Goal: Task Accomplishment & Management: Manage account settings

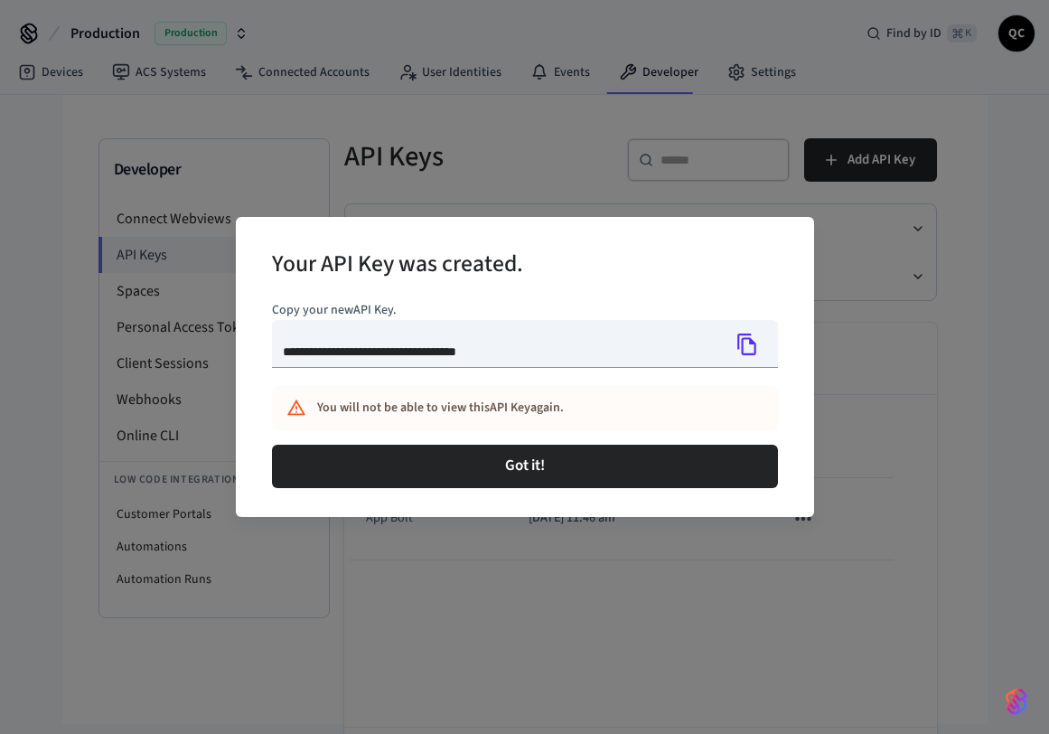
scroll to position [39, 0]
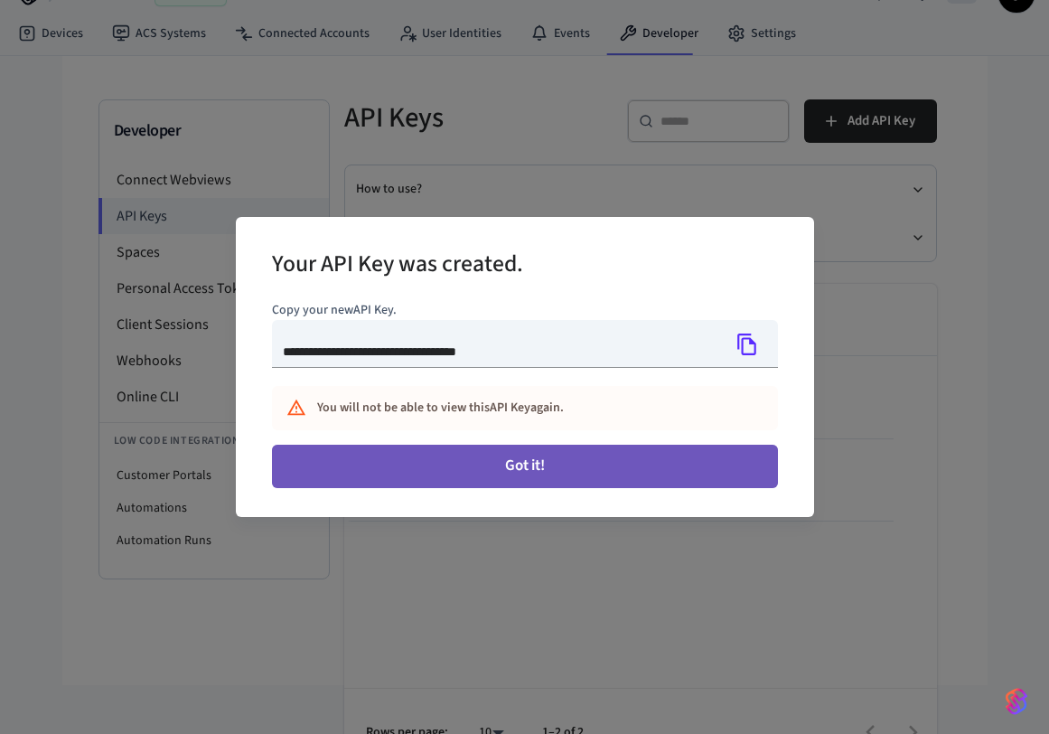
click at [574, 479] on button "Got it!" at bounding box center [525, 465] width 506 height 43
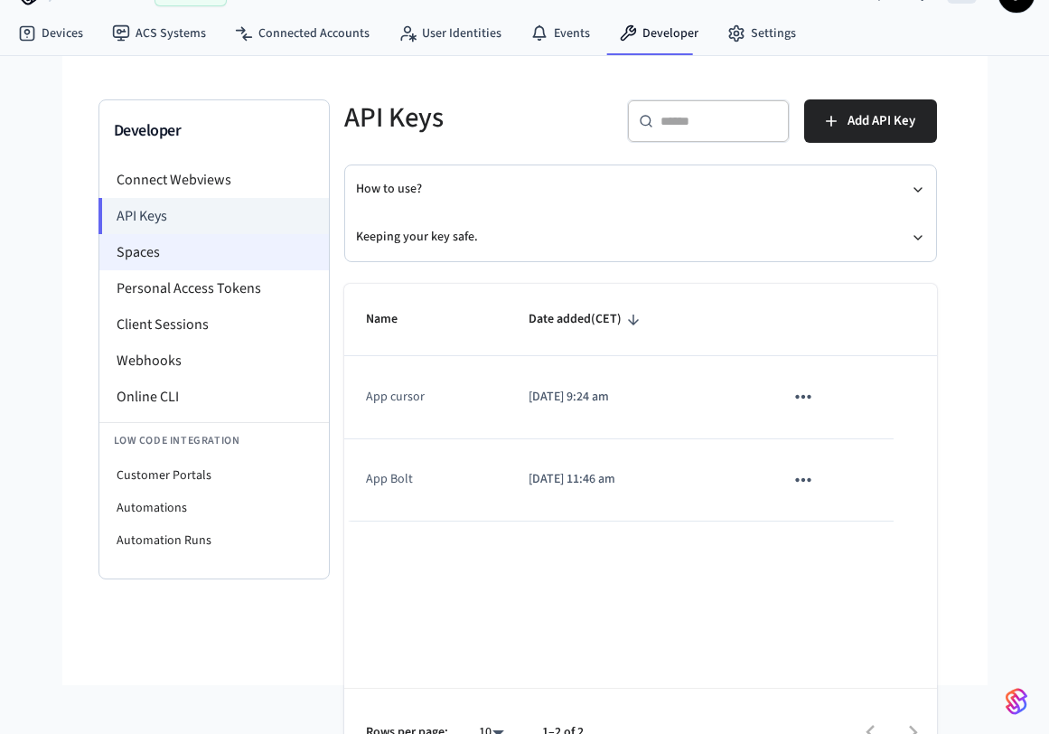
scroll to position [0, 0]
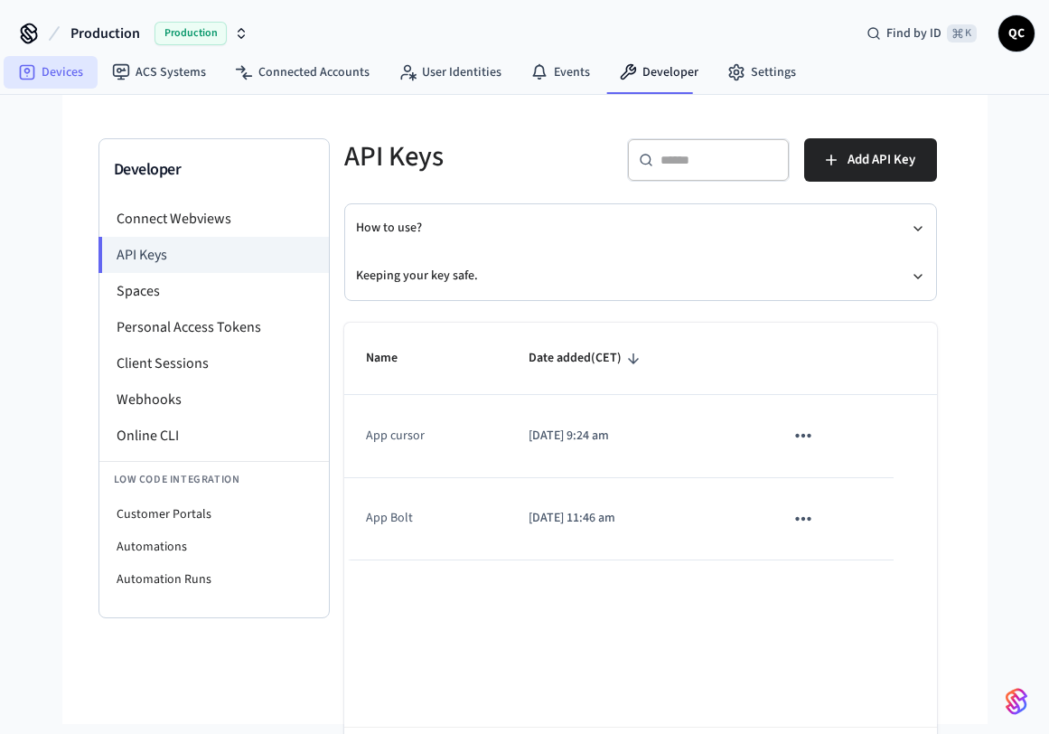
click at [71, 85] on link "Devices" at bounding box center [51, 72] width 94 height 33
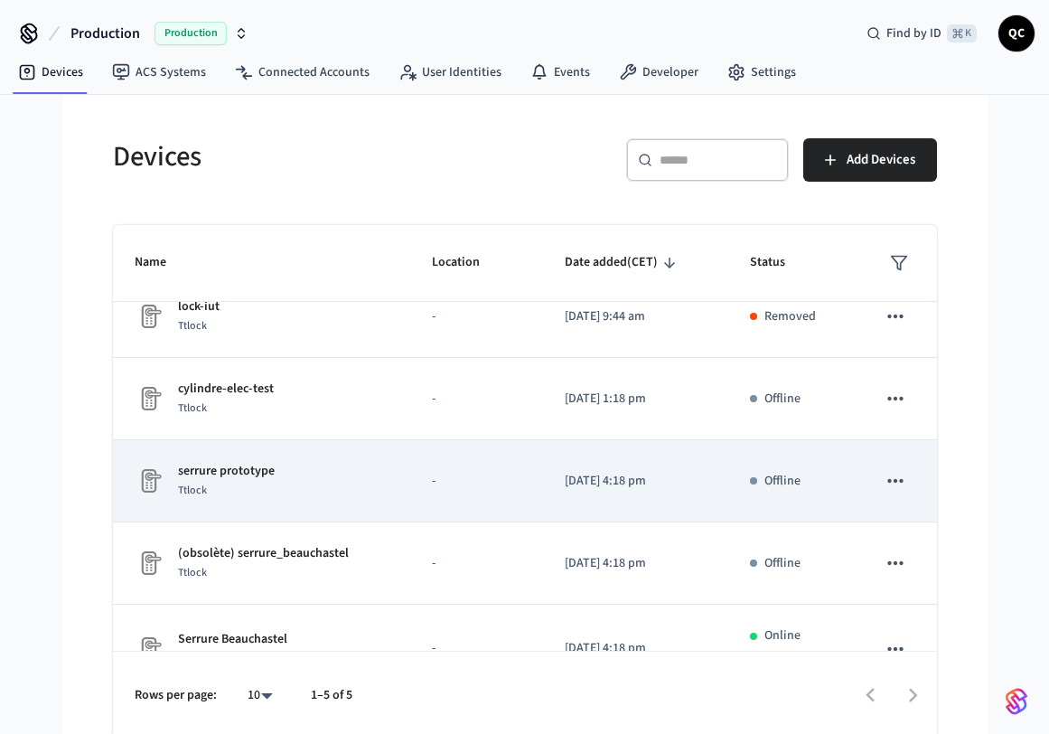
scroll to position [69, 0]
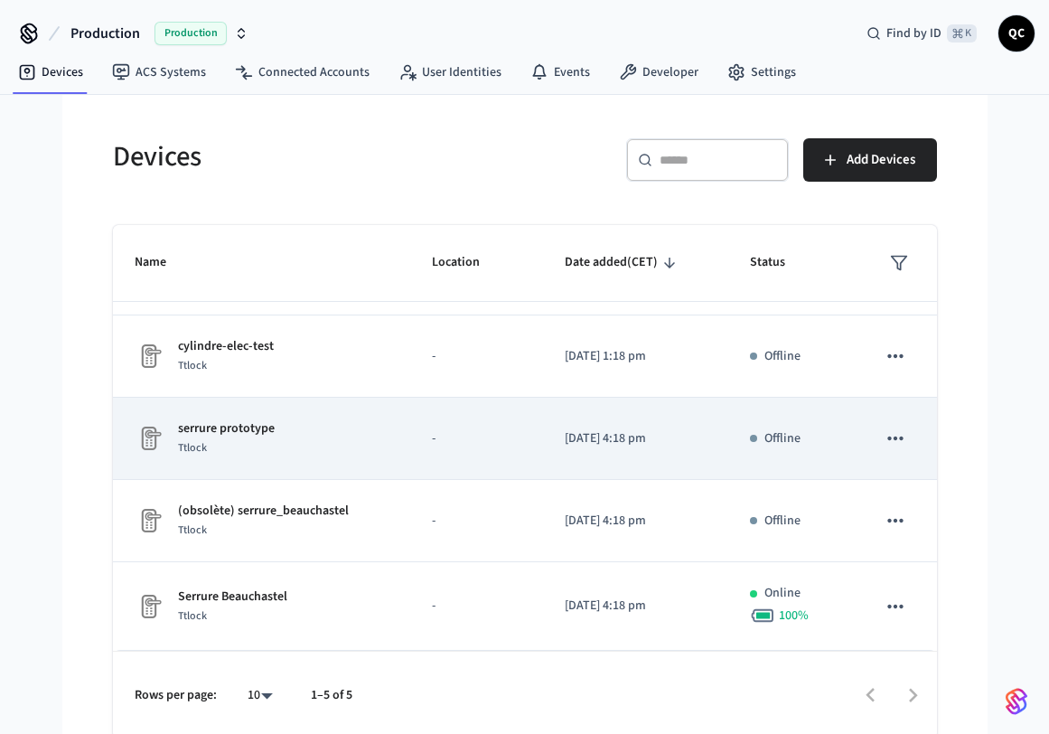
click at [388, 443] on div "serrure prototype Ttlock" at bounding box center [262, 438] width 255 height 38
click at [887, 447] on icon "sticky table" at bounding box center [895, 437] width 23 height 23
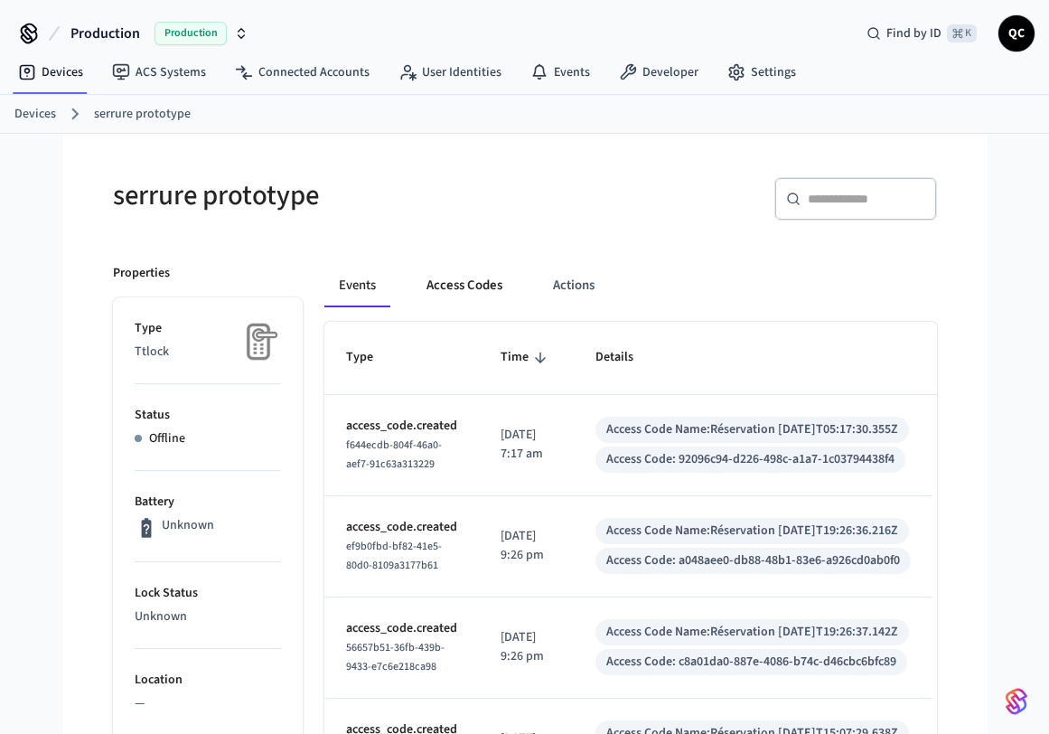
click at [461, 289] on button "Access Codes" at bounding box center [464, 285] width 105 height 43
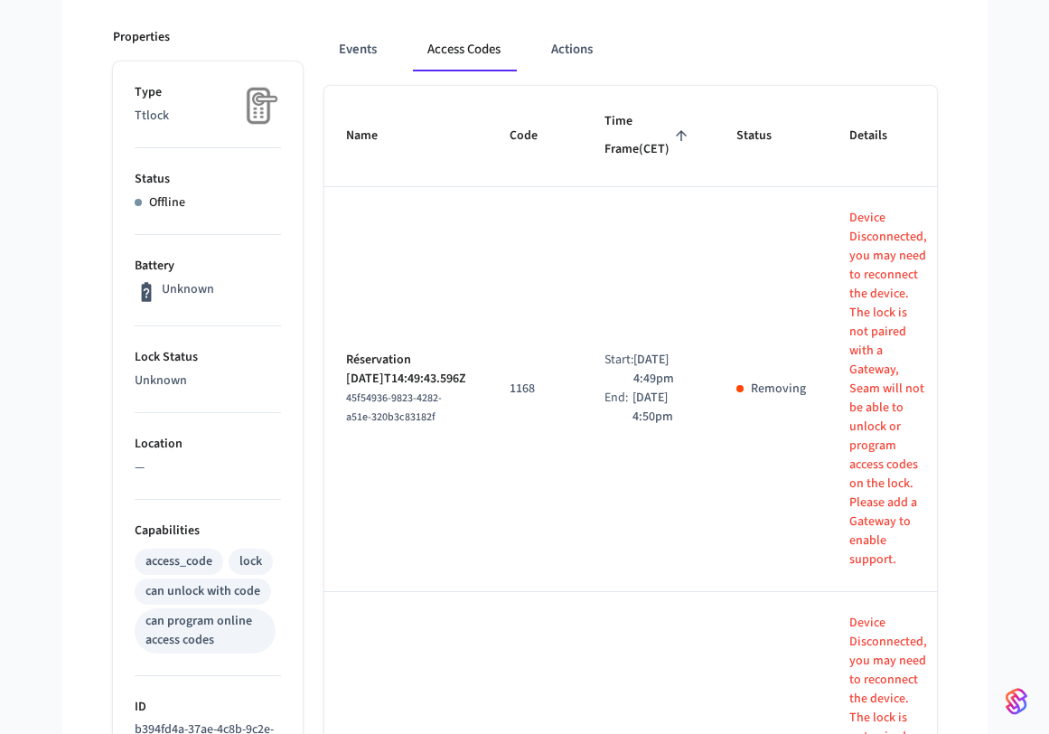
scroll to position [230, 0]
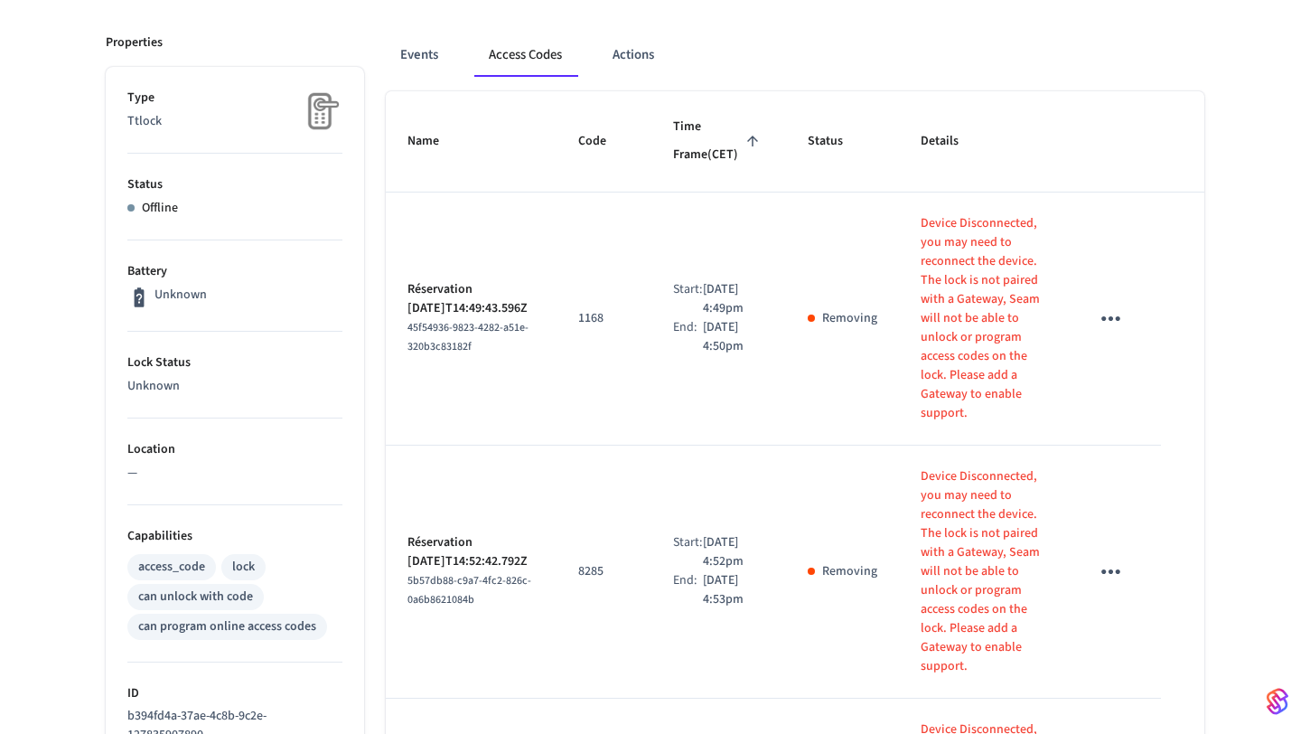
click at [837, 315] on p "Removing" at bounding box center [849, 318] width 55 height 19
click at [838, 519] on td "Removing" at bounding box center [842, 571] width 113 height 253
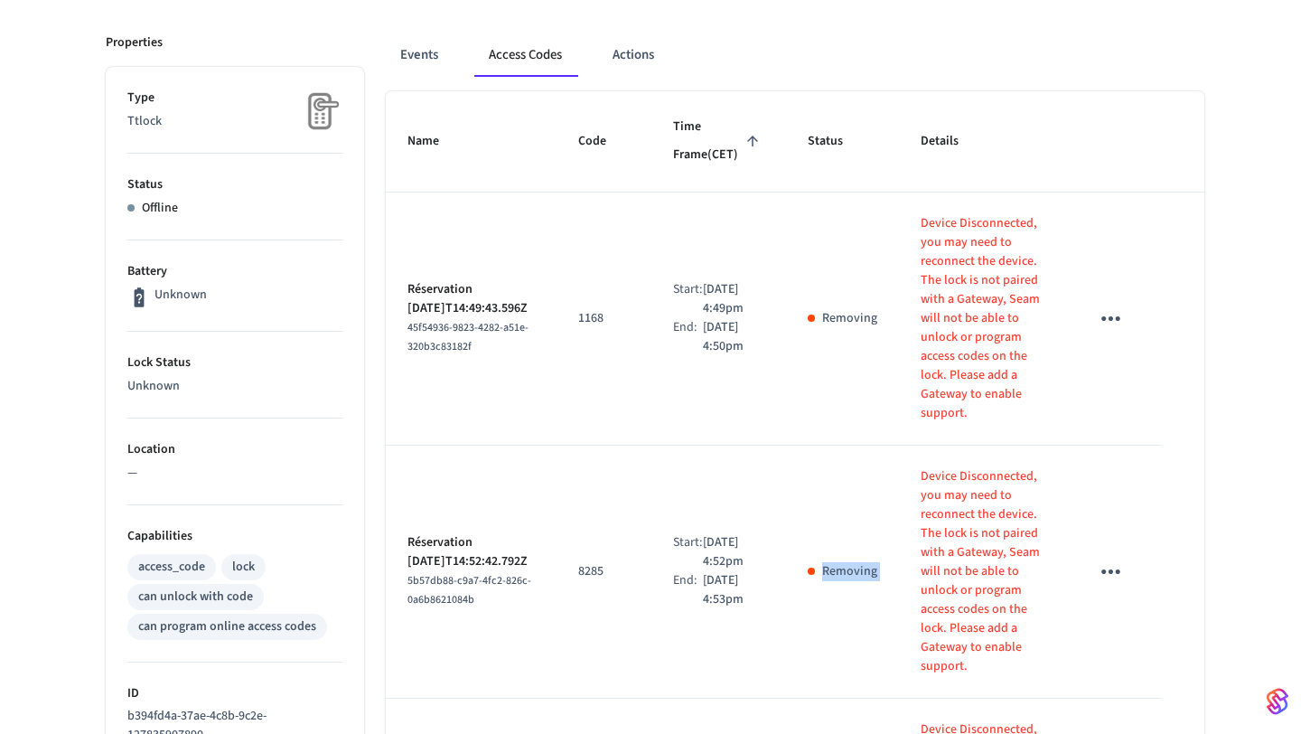
click at [838, 519] on td "Removing" at bounding box center [842, 571] width 113 height 253
click at [837, 296] on td "Removing" at bounding box center [842, 318] width 113 height 253
click at [970, 289] on p "The lock is not paired with a Gateway, Seam will not be able to unlock or progr…" at bounding box center [983, 347] width 125 height 152
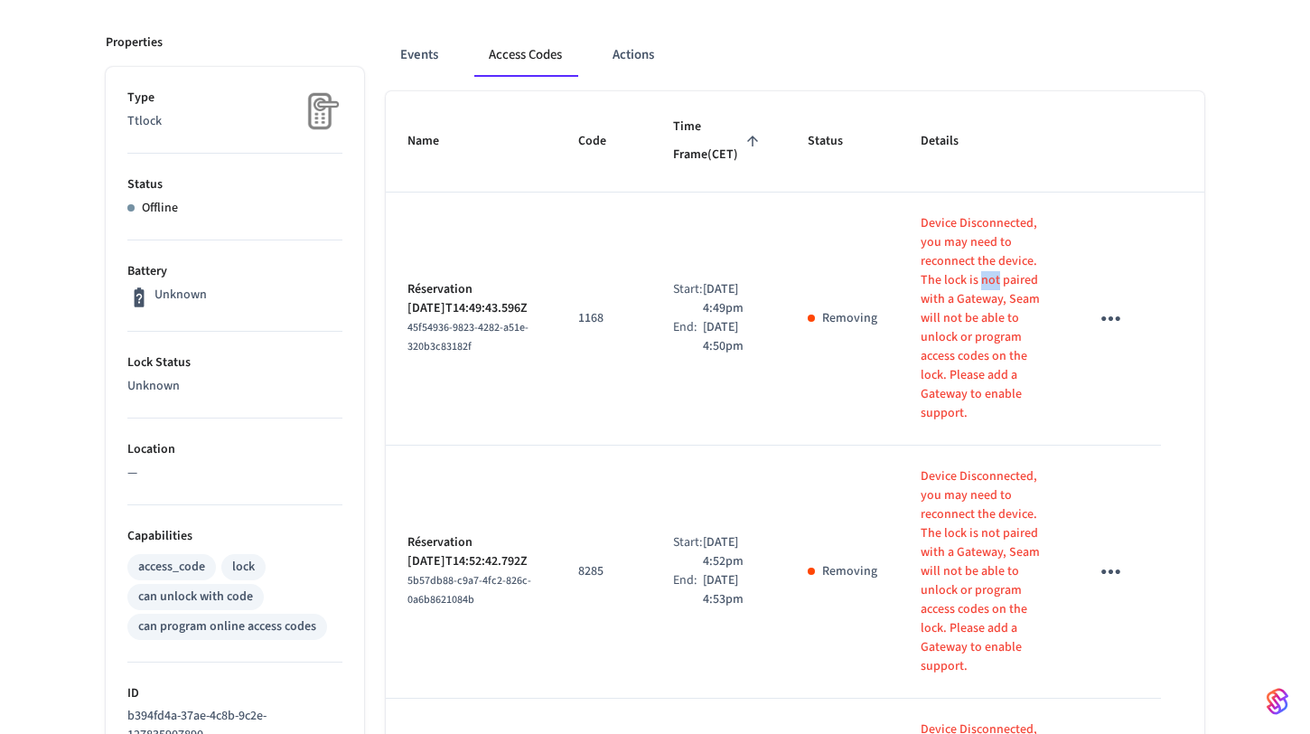
click at [970, 289] on p "The lock is not paired with a Gateway, Seam will not be able to unlock or progr…" at bounding box center [983, 347] width 125 height 152
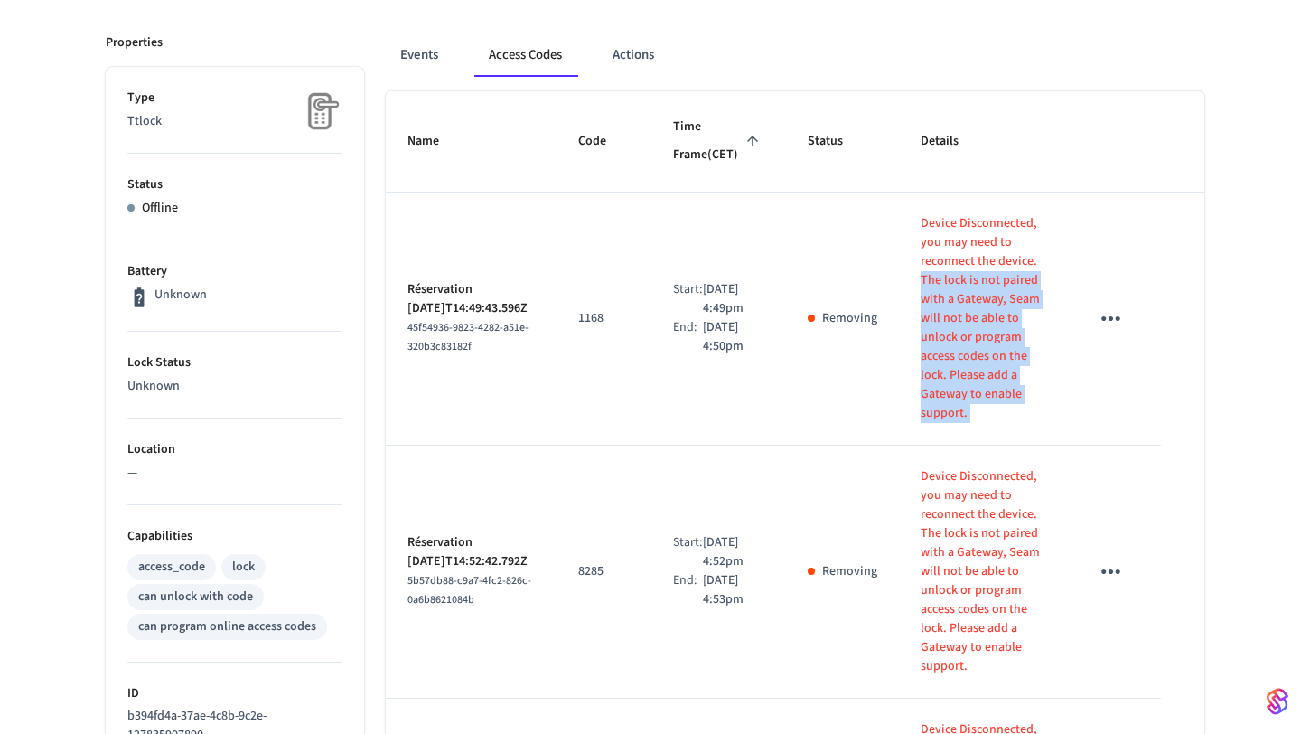
click at [970, 289] on p "The lock is not paired with a Gateway, Seam will not be able to unlock or progr…" at bounding box center [983, 347] width 125 height 152
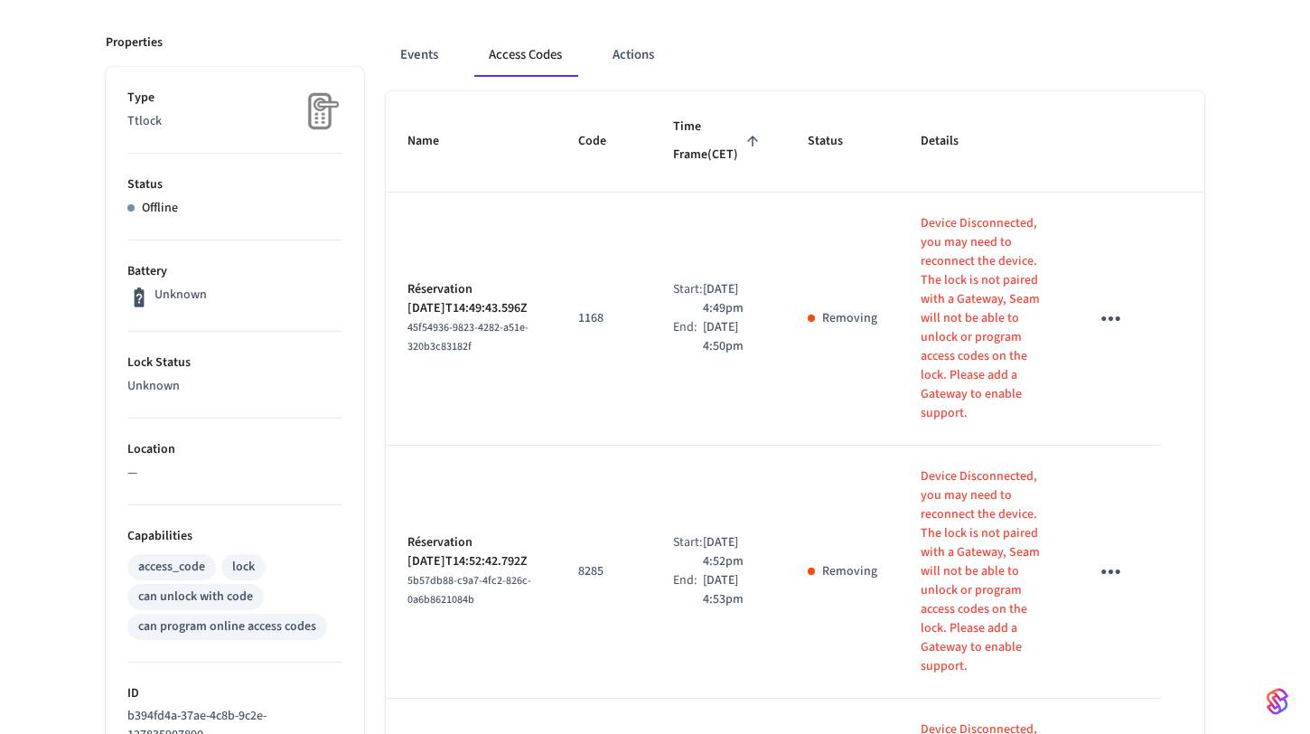
click at [660, 468] on td "Start: [DATE] 4:52pm End: [DATE] 4:53pm" at bounding box center [718, 571] width 135 height 253
